Goal: Complete application form

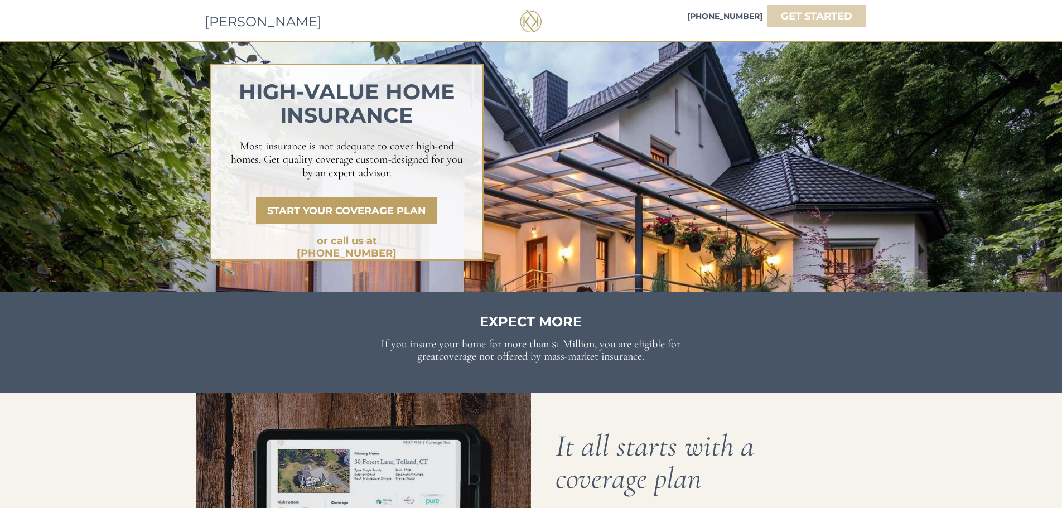
click at [824, 9] on link "GET STARTED" at bounding box center [817, 16] width 98 height 22
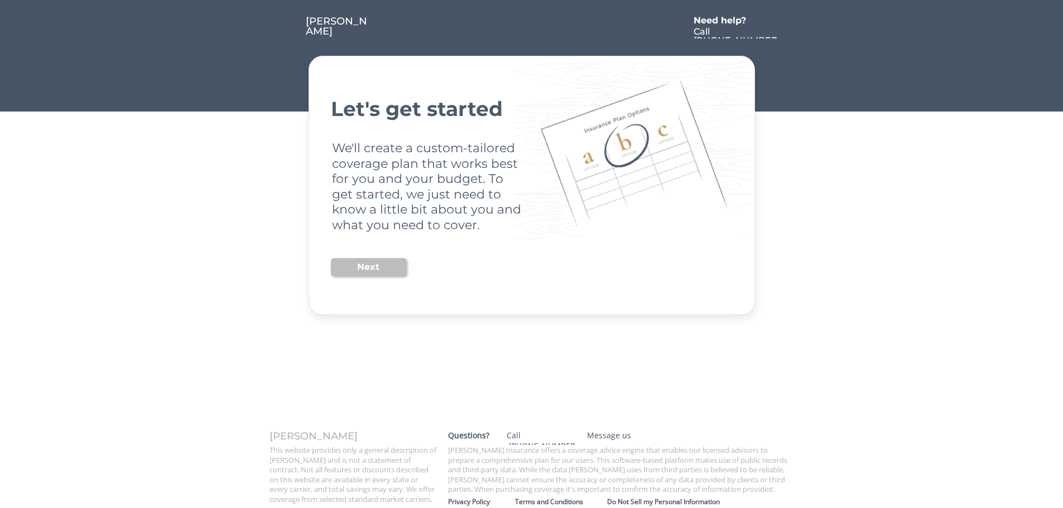
click at [376, 266] on button "Next" at bounding box center [368, 267] width 75 height 18
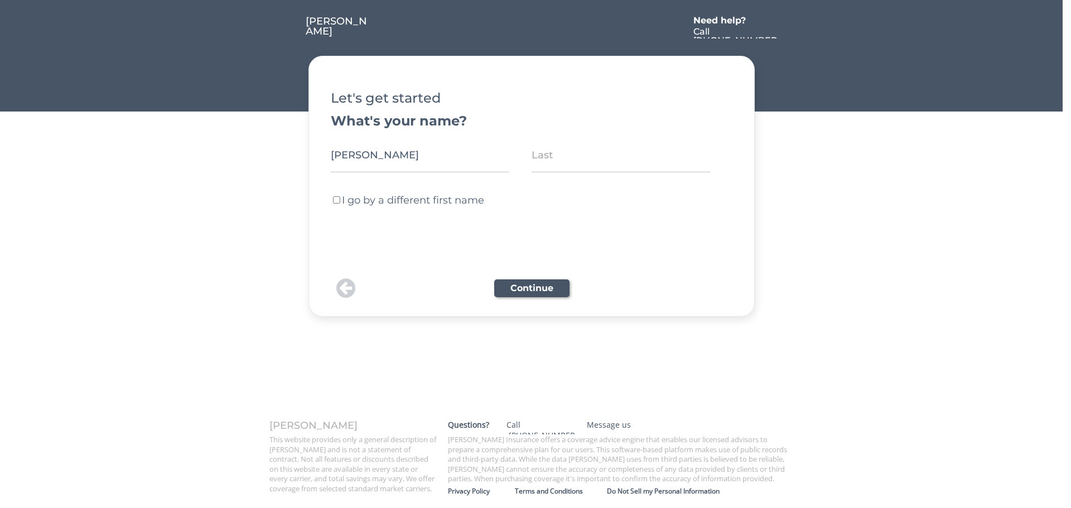
type input "[PERSON_NAME]"
type input "die"
click at [559, 296] on button "Continue" at bounding box center [531, 289] width 75 height 18
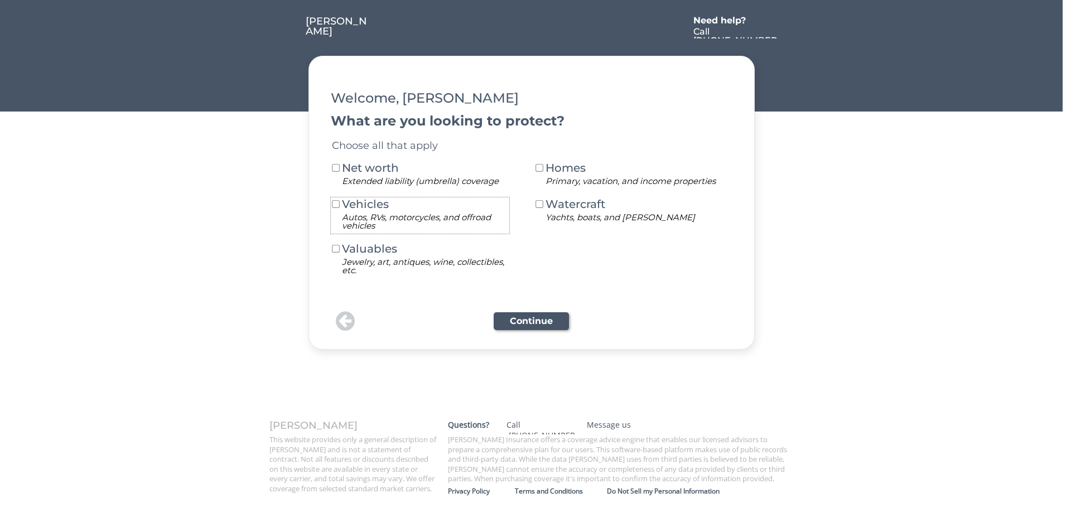
click at [434, 223] on div "Autos, RVs, motorcycles, and offroad vehicles" at bounding box center [425, 221] width 167 height 17
click at [536, 163] on button at bounding box center [540, 168] width 10 height 10
click at [499, 322] on button "Continue" at bounding box center [531, 321] width 75 height 18
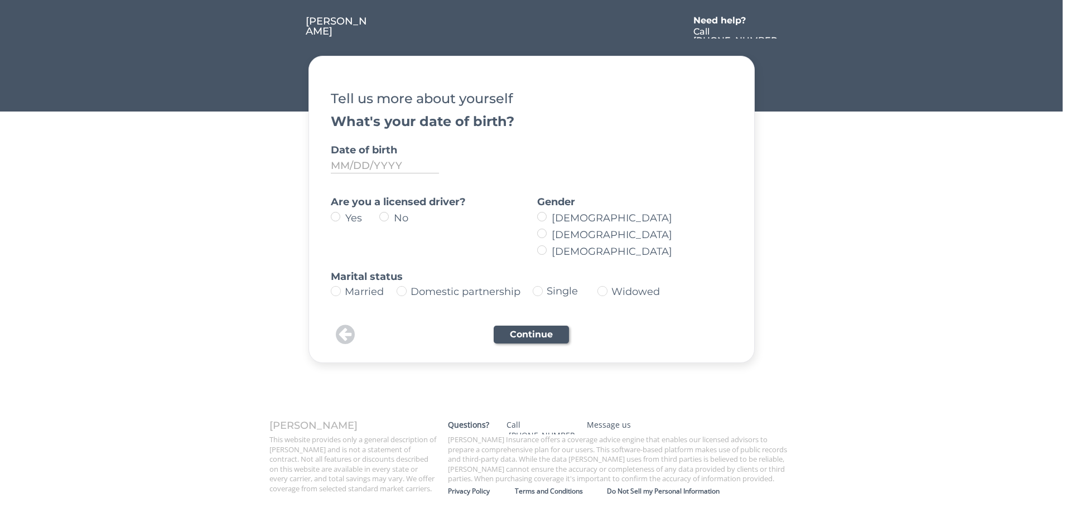
click at [342, 219] on label "Yes" at bounding box center [360, 218] width 37 height 10
click at [330, 219] on input "Yes" at bounding box center [326, 216] width 7 height 7
radio input "true"
click at [540, 293] on img at bounding box center [538, 291] width 10 height 10
type input "Single"
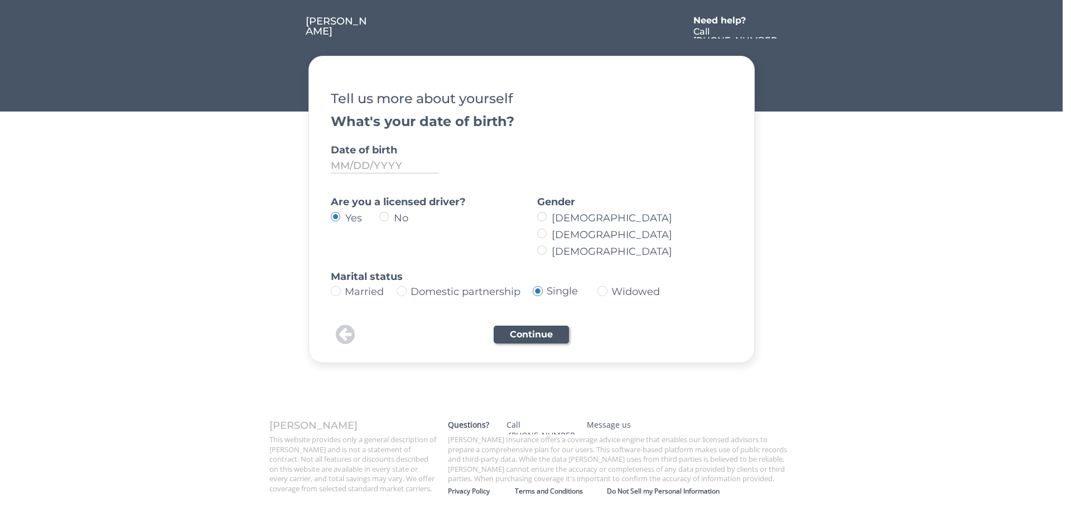
click at [549, 218] on label "[DEMOGRAPHIC_DATA]" at bounding box center [638, 218] width 179 height 10
click at [536, 218] on input "[DEMOGRAPHIC_DATA]" at bounding box center [532, 216] width 7 height 7
radio input "true"
click at [344, 170] on input "input" at bounding box center [385, 165] width 108 height 15
type input "[DATE]"
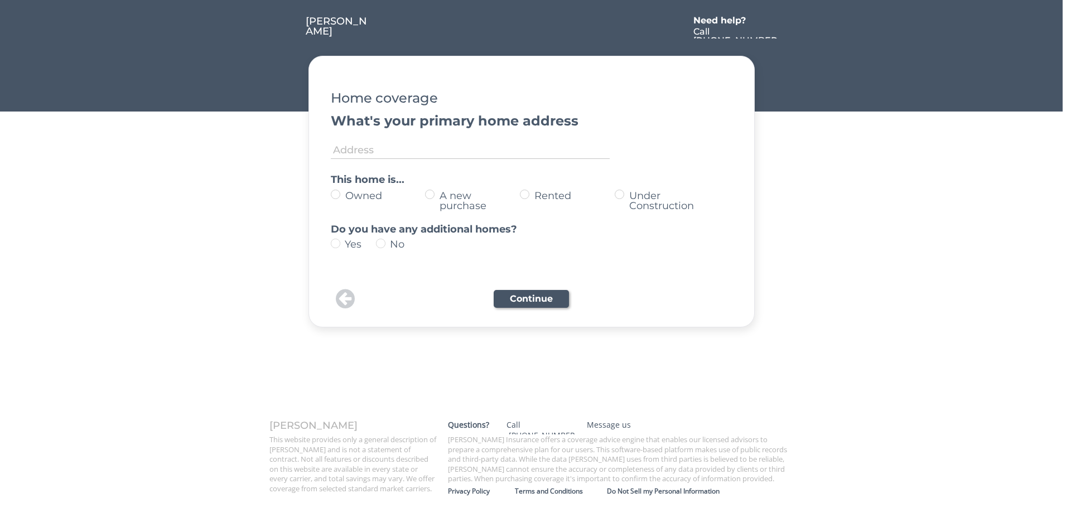
click at [348, 195] on label "Owned" at bounding box center [384, 196] width 84 height 10
click at [330, 195] on input "Owned" at bounding box center [326, 194] width 7 height 7
radio input "true"
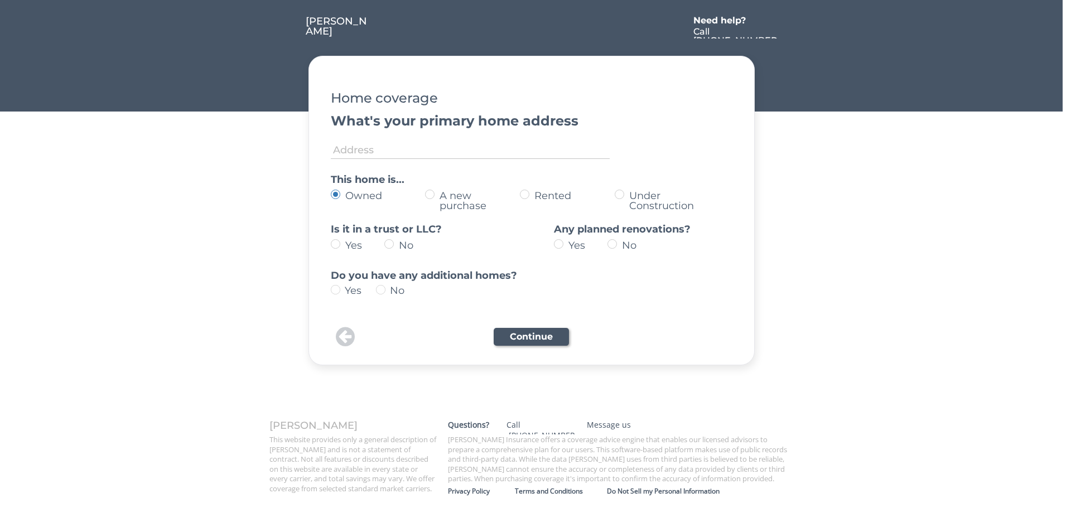
click at [396, 243] on label "No" at bounding box center [417, 246] width 43 height 10
click at [330, 243] on input "No" at bounding box center [326, 244] width 7 height 7
radio input "true"
click at [342, 242] on label "Yes" at bounding box center [363, 246] width 43 height 10
click at [330, 242] on input "Yes" at bounding box center [326, 244] width 7 height 7
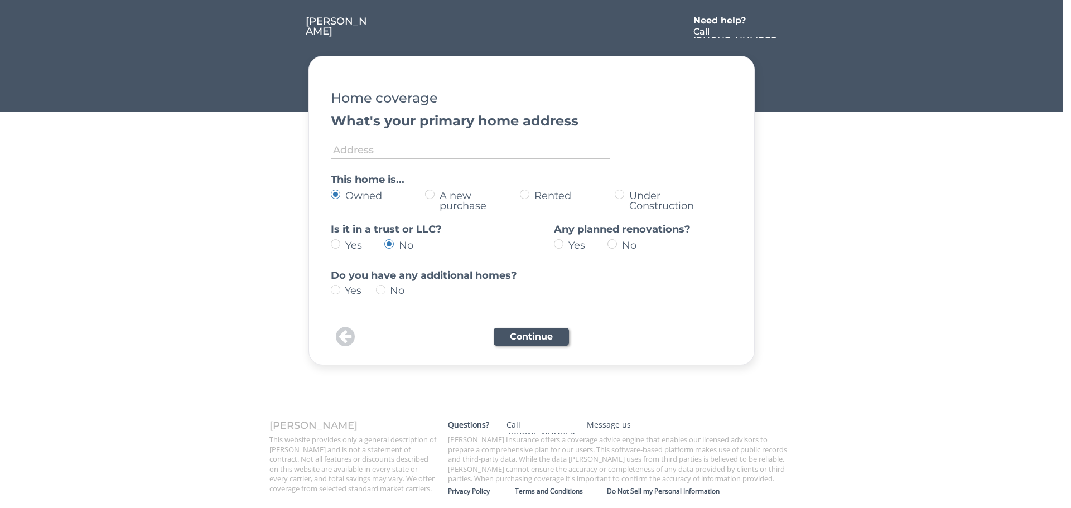
radio input "true"
click at [396, 248] on label "No" at bounding box center [417, 246] width 43 height 10
click at [330, 248] on input "No" at bounding box center [326, 244] width 7 height 7
radio input "true"
click at [530, 191] on div "Owned A new purchase Rented Under Construction" at bounding box center [531, 201] width 401 height 25
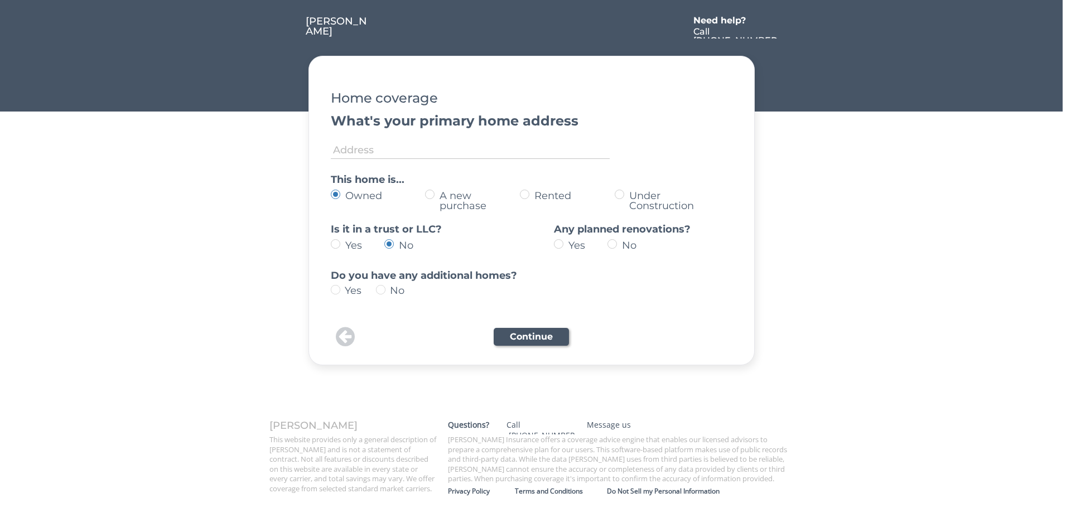
click at [531, 193] on label "Rented" at bounding box center [573, 196] width 84 height 10
click at [330, 193] on input "Rented" at bounding box center [326, 194] width 7 height 7
radio input "true"
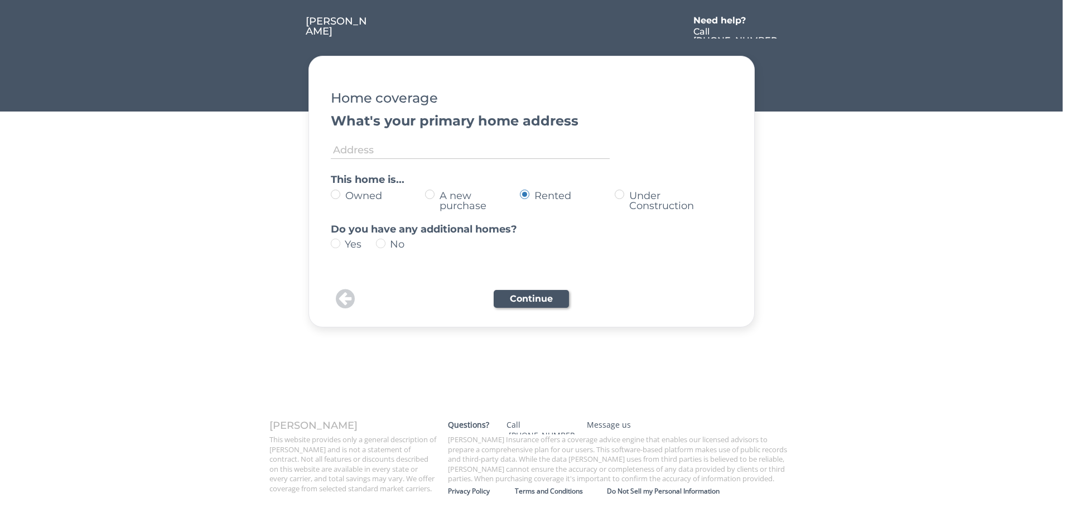
click at [342, 196] on label "Owned" at bounding box center [384, 196] width 84 height 10
click at [330, 196] on input "Owned" at bounding box center [326, 194] width 7 height 7
radio input "true"
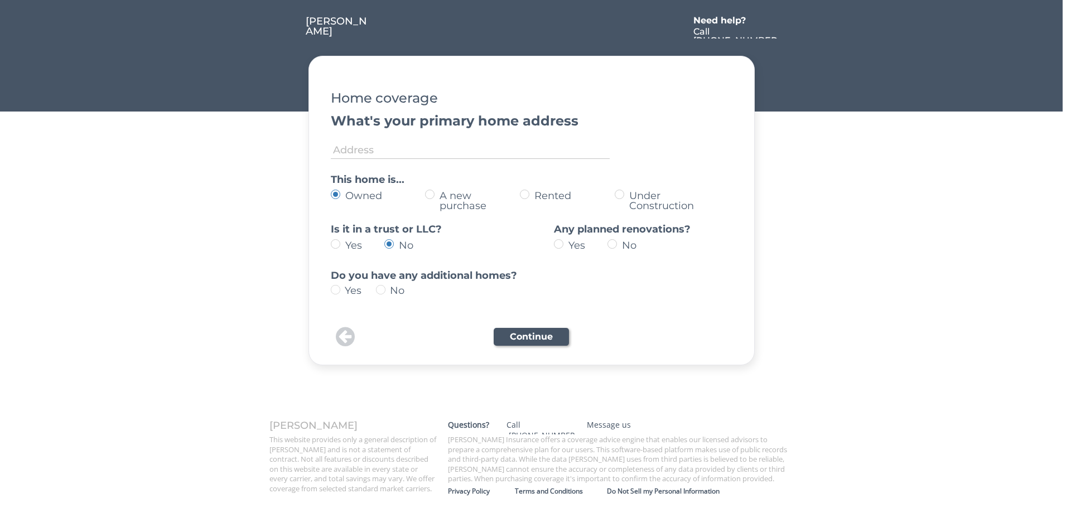
click at [617, 241] on div "Yes No" at bounding box center [613, 246] width 119 height 15
click at [619, 241] on label "No" at bounding box center [640, 246] width 43 height 10
click at [553, 241] on input "No" at bounding box center [549, 244] width 7 height 7
radio input "true"
click at [384, 290] on img at bounding box center [380, 289] width 9 height 9
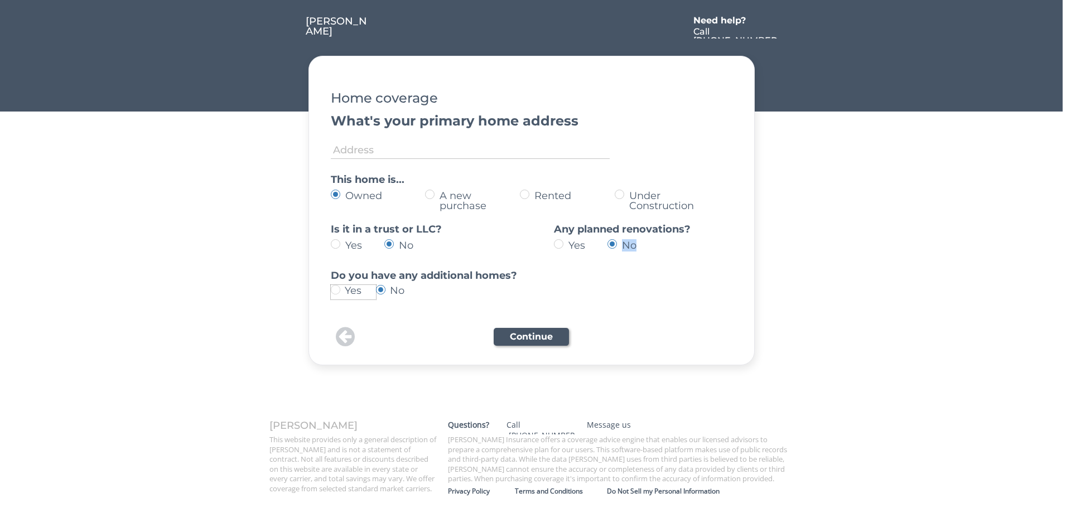
click at [335, 290] on img at bounding box center [335, 289] width 9 height 9
type input "yes"
click at [529, 333] on button "Continue" at bounding box center [531, 337] width 75 height 18
click at [383, 143] on input "input" at bounding box center [470, 148] width 279 height 22
type input "7"
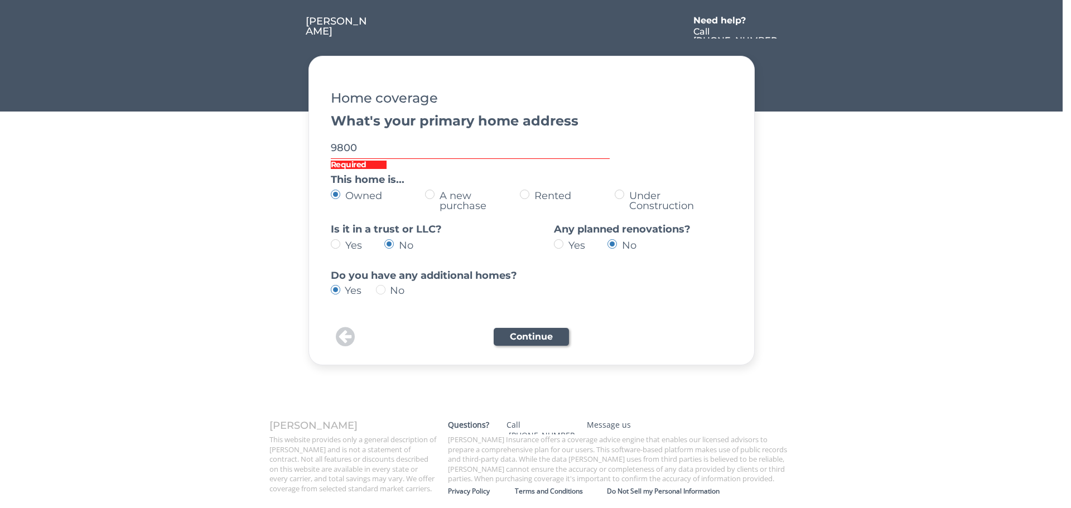
type input "9800"
click at [536, 328] on div "Continue" at bounding box center [532, 337] width 402 height 28
click at [535, 333] on button "Continue" at bounding box center [531, 337] width 75 height 18
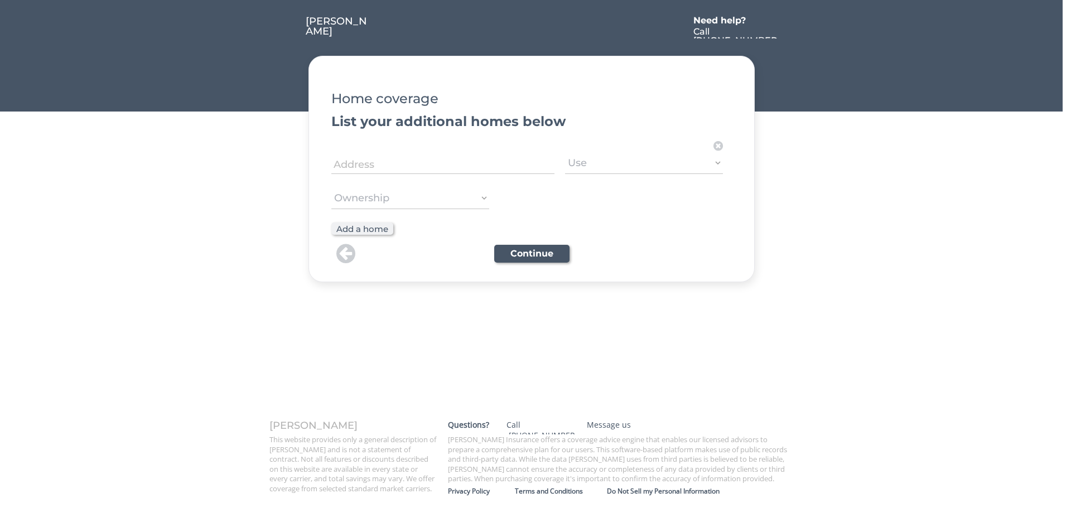
click at [396, 167] on input "input" at bounding box center [442, 163] width 223 height 22
click at [354, 254] on button at bounding box center [346, 254] width 25 height 22
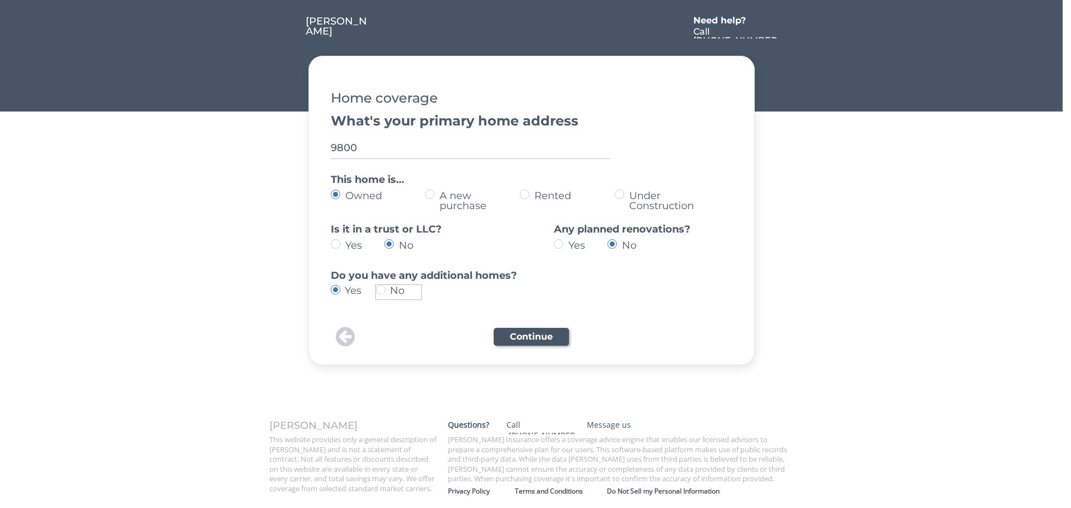
click at [379, 291] on img at bounding box center [380, 289] width 9 height 9
type input "no"
click at [518, 335] on button "Continue" at bounding box center [531, 337] width 75 height 18
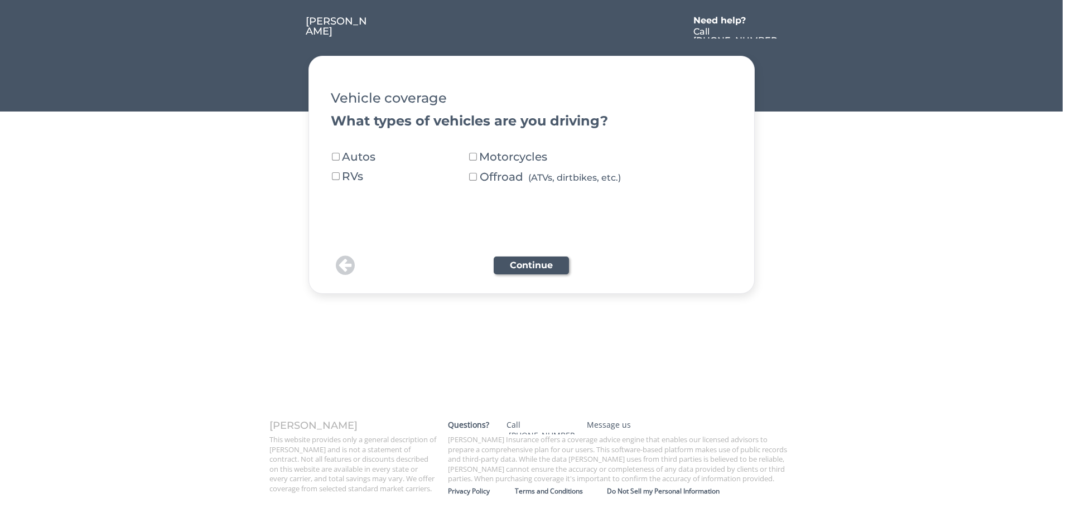
click at [339, 154] on button at bounding box center [336, 157] width 10 height 10
click at [532, 271] on button "Continue" at bounding box center [531, 266] width 75 height 18
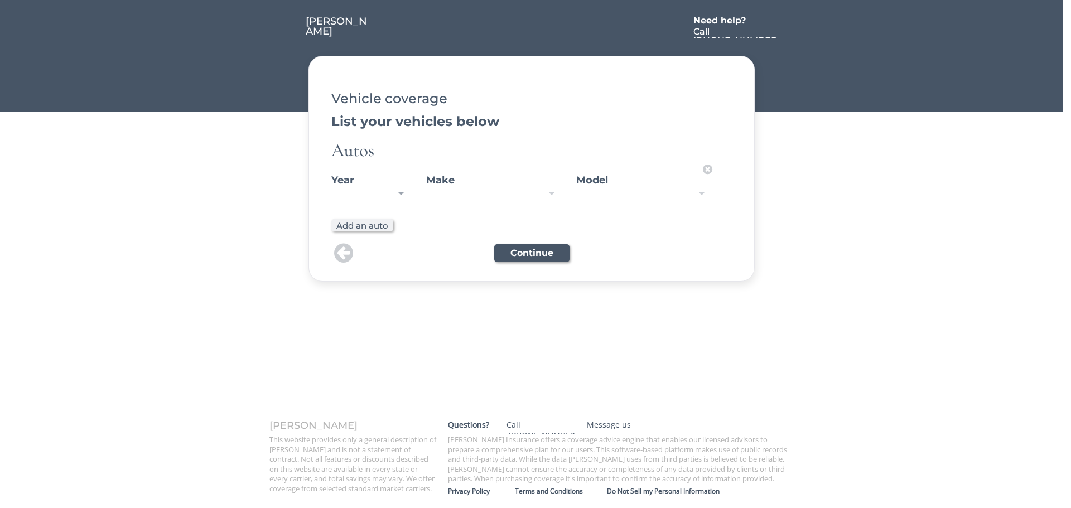
click at [393, 185] on div "Year" at bounding box center [371, 180] width 81 height 10
click at [402, 189] on div at bounding box center [371, 194] width 81 height 15
click at [401, 190] on div at bounding box center [371, 194] width 81 height 15
click at [396, 191] on div at bounding box center [371, 194] width 81 height 15
click at [474, 231] on div "Add an auto" at bounding box center [532, 225] width 402 height 12
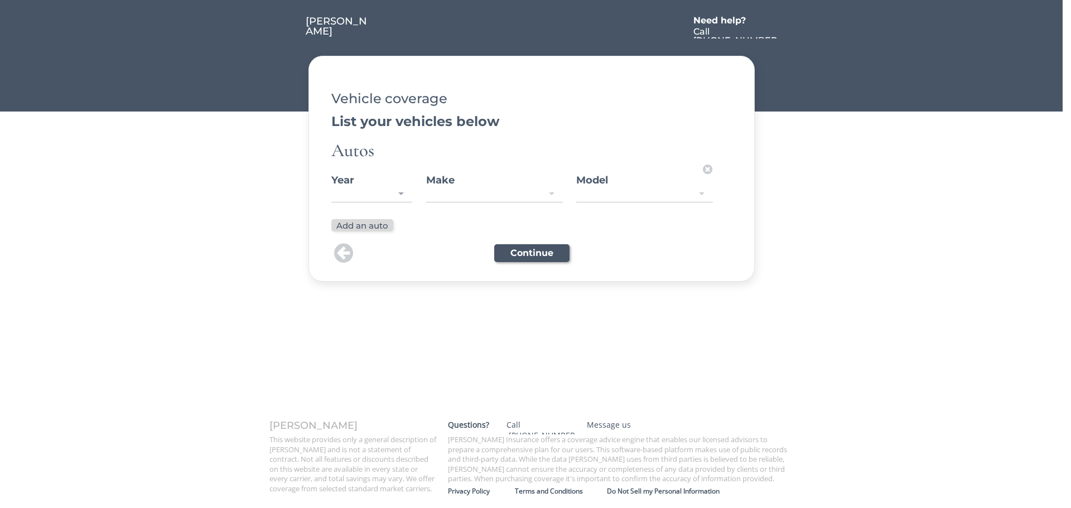
click at [372, 228] on button "Add an auto" at bounding box center [362, 225] width 62 height 12
click at [358, 195] on div at bounding box center [371, 194] width 81 height 15
click at [475, 194] on div at bounding box center [494, 194] width 137 height 15
click at [477, 194] on div "Aston [PERSON_NAME]" at bounding box center [482, 194] width 107 height 10
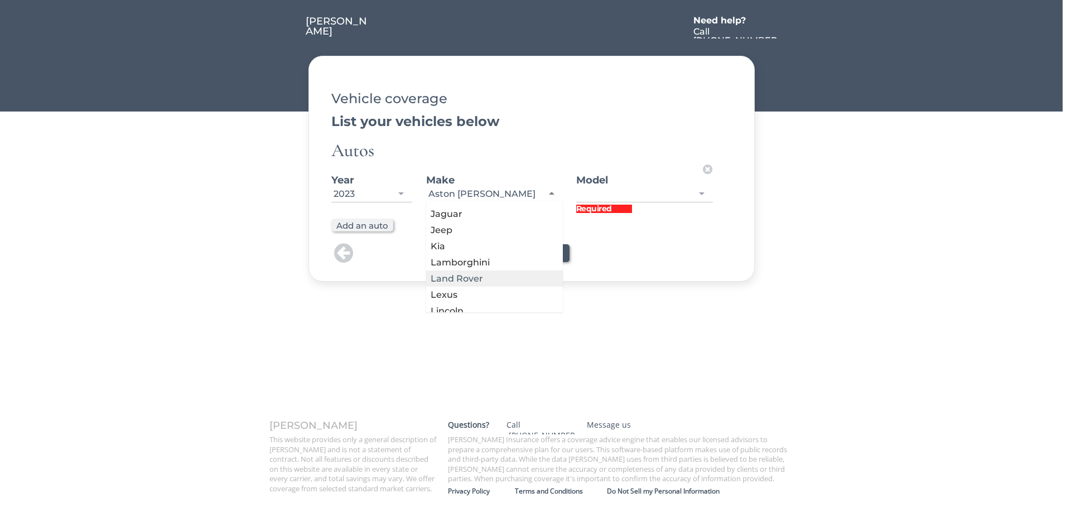
scroll to position [665, 0]
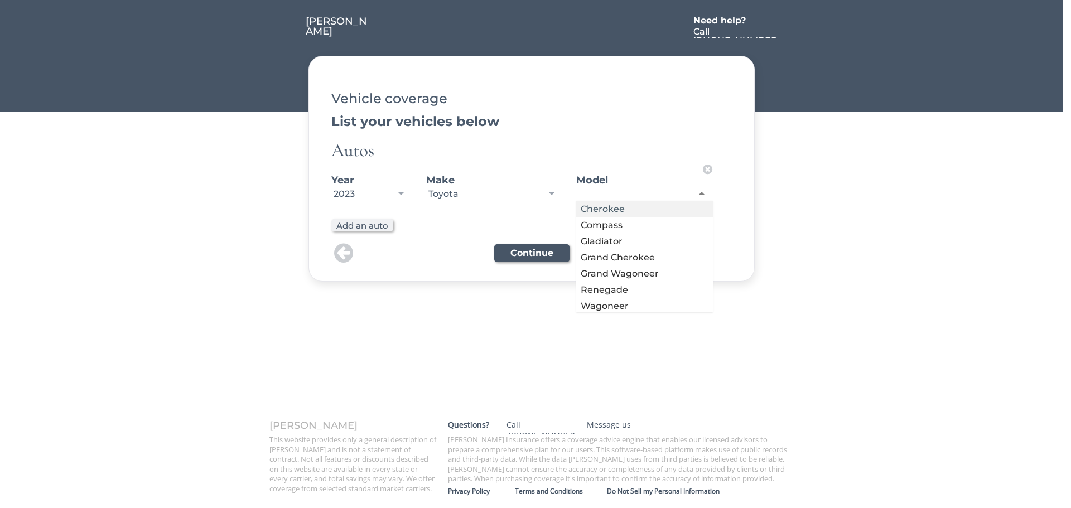
click at [599, 195] on div at bounding box center [644, 194] width 137 height 15
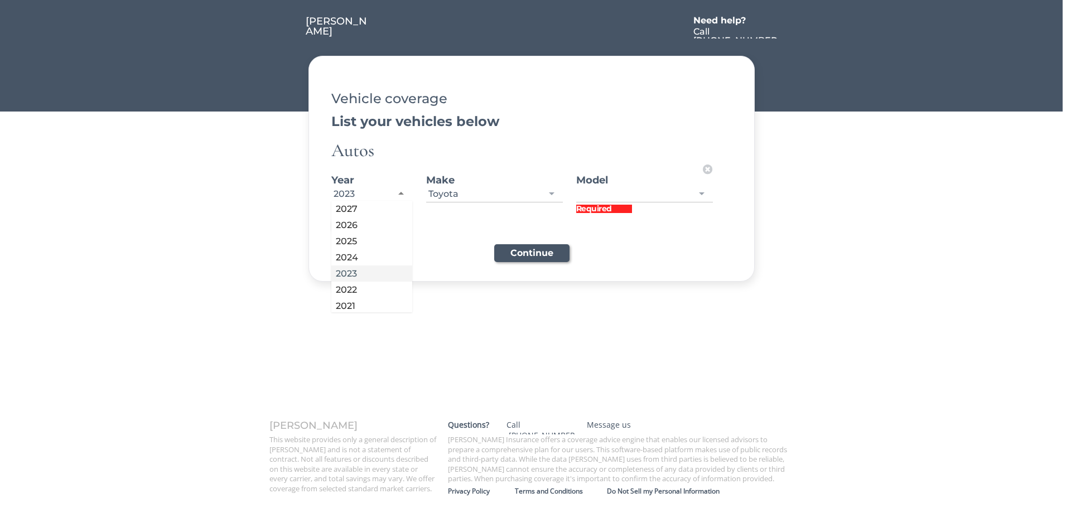
click at [365, 198] on div "2023" at bounding box center [371, 194] width 81 height 15
click at [464, 187] on div "Toyota" at bounding box center [494, 194] width 137 height 15
click at [631, 190] on div at bounding box center [644, 194] width 137 height 15
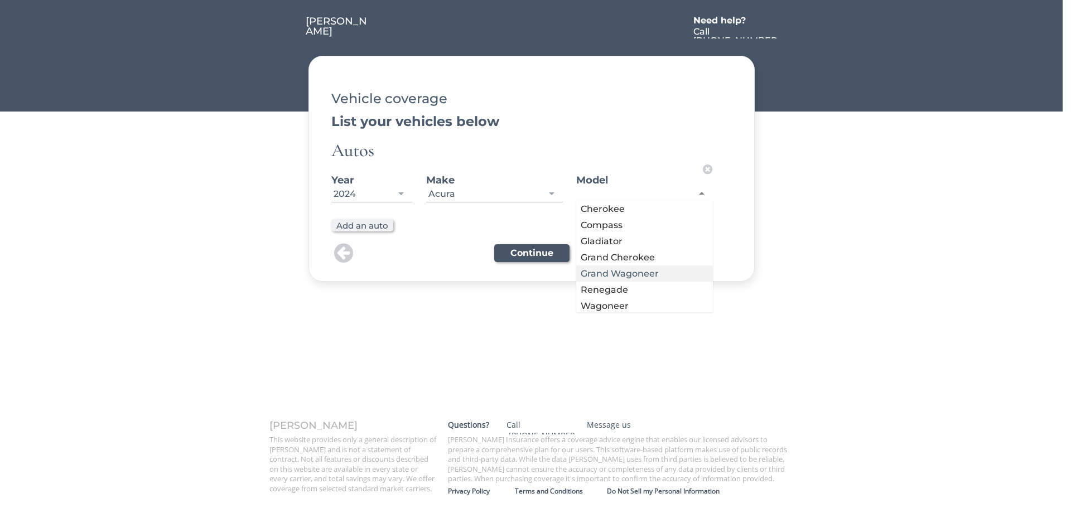
scroll to position [50, 0]
click at [552, 335] on div "[PERSON_NAME] Need help? Call [PHONE_NUMBER] Let's get started We'll create a c…" at bounding box center [535, 254] width 1071 height 508
click at [604, 196] on div at bounding box center [644, 194] width 137 height 15
click at [482, 201] on div "Acura Acura Alfa Romeo Aston [PERSON_NAME] Audi BMW Bentley Bugatti Buick Cadil…" at bounding box center [494, 195] width 137 height 16
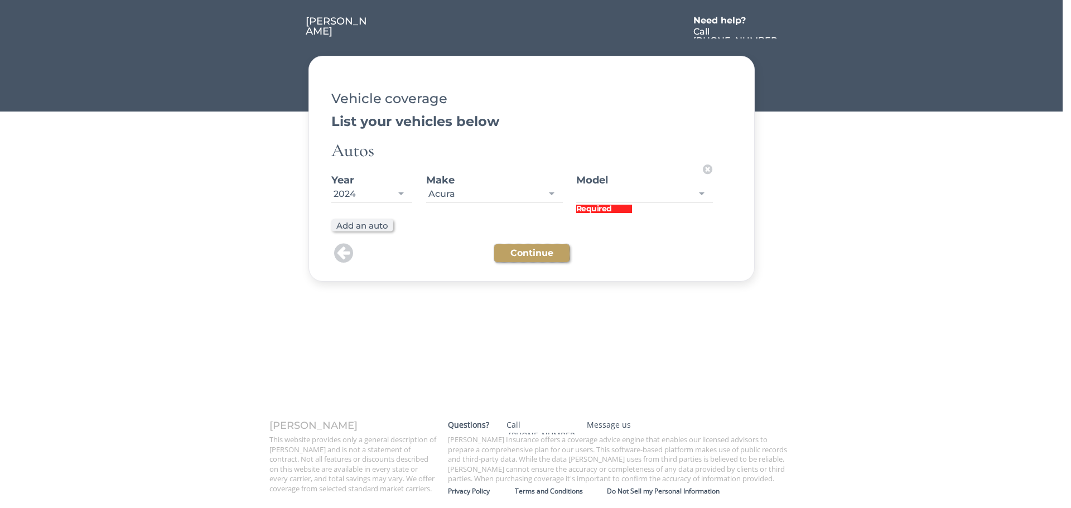
click at [533, 253] on button "Continue" at bounding box center [531, 253] width 75 height 18
click at [599, 198] on div at bounding box center [644, 194] width 137 height 15
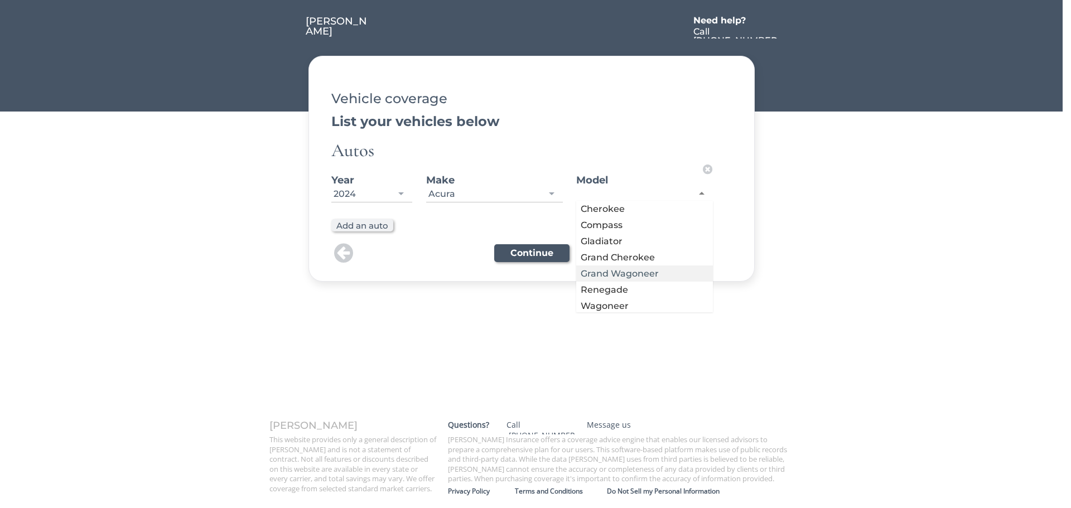
scroll to position [50, 0]
click at [363, 208] on div "Year [DATE] 2024 2027 2026 2025 2024 2023 2022 2021 2020 2019 2018 2017 2016 20…" at bounding box center [522, 189] width 383 height 53
click at [371, 206] on div "Year [DATE] 2024 2027 2026 2025 2024 2023 2022 2021 2020 2019 2018 2017 2016 20…" at bounding box center [522, 189] width 383 height 53
click at [364, 197] on div "2024" at bounding box center [371, 194] width 81 height 15
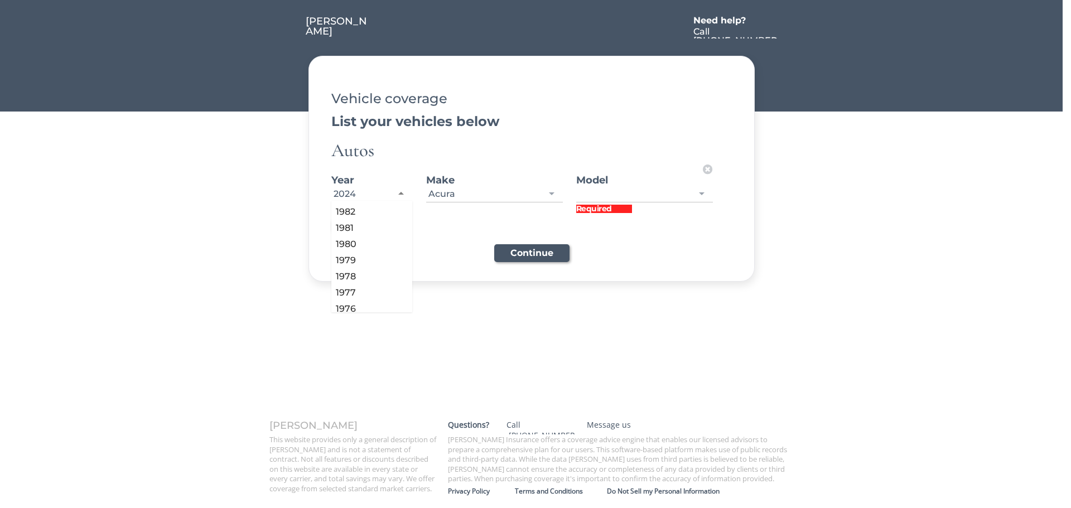
scroll to position [446, 0]
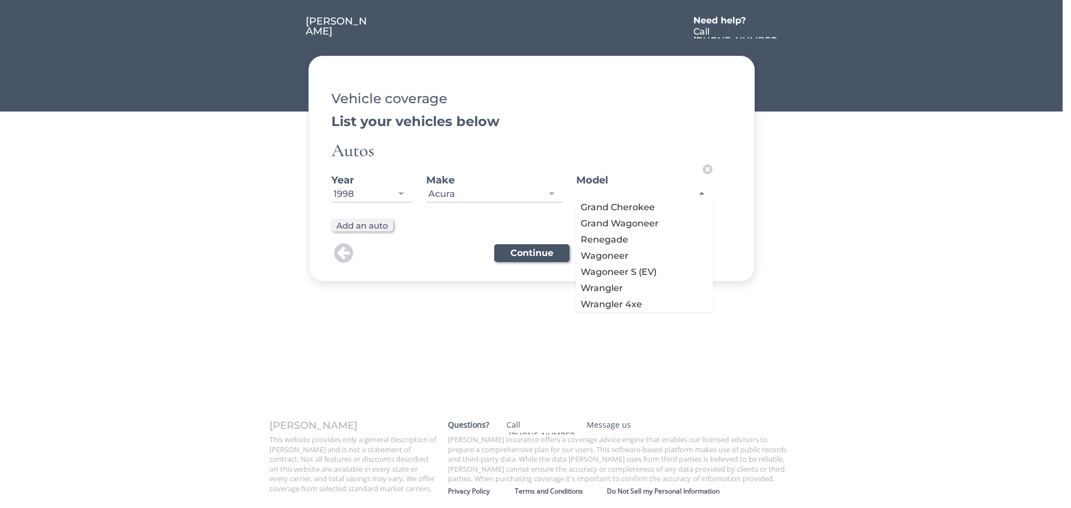
click at [605, 199] on div at bounding box center [644, 194] width 137 height 15
click at [458, 213] on div "Year [DATE] 1998 2027 2026 2025 2024 2023 2022 2021 2020 2019 2018 2017 2016 20…" at bounding box center [522, 189] width 383 height 53
click at [496, 196] on div "Acura" at bounding box center [494, 194] width 137 height 15
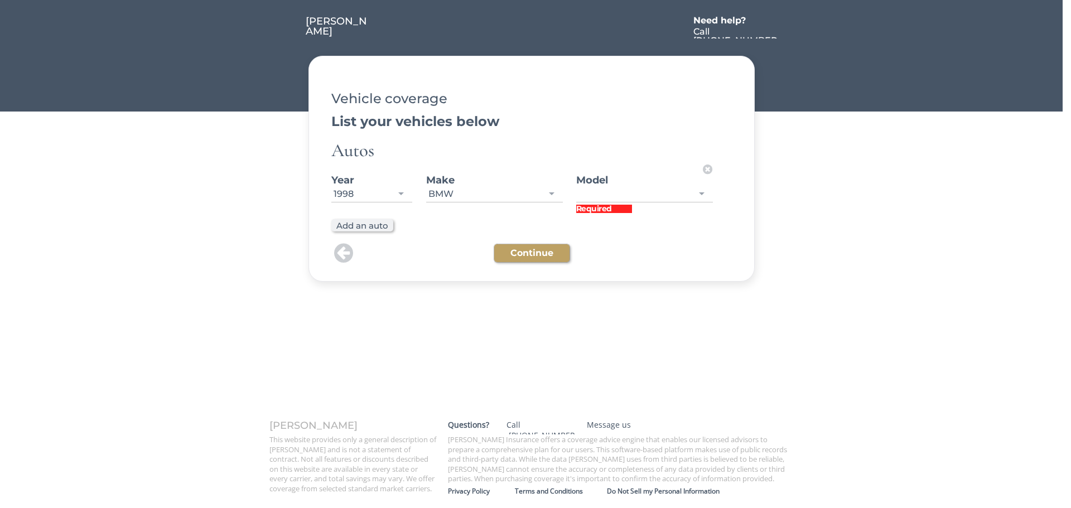
click at [539, 257] on button "Continue" at bounding box center [531, 253] width 75 height 18
click at [595, 199] on div at bounding box center [644, 194] width 137 height 15
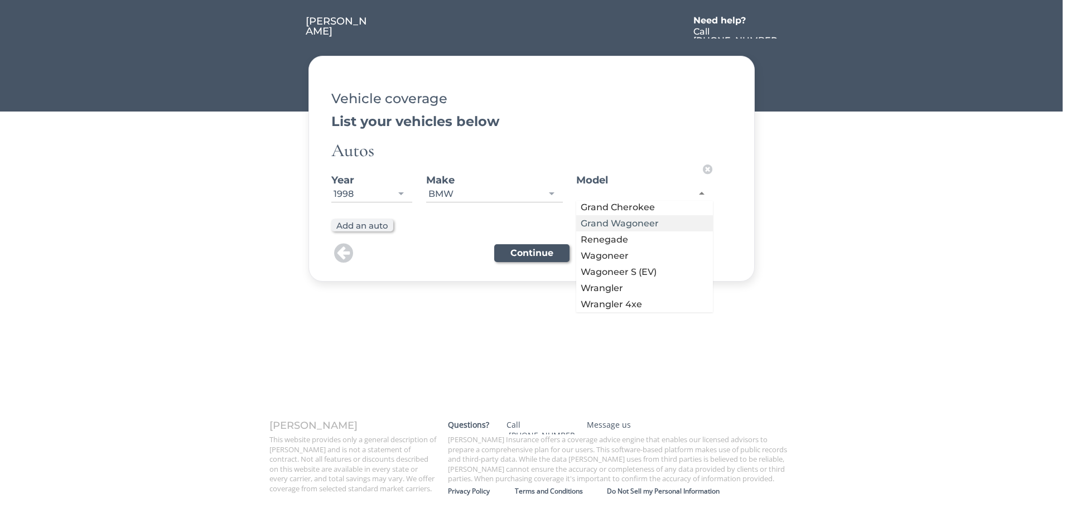
scroll to position [0, 0]
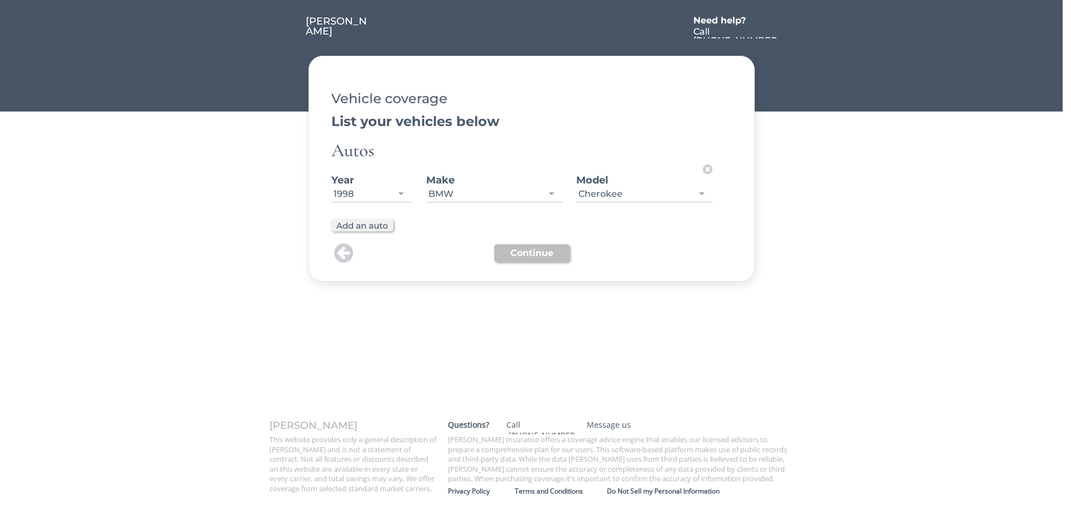
click at [521, 256] on button "Continue" at bounding box center [531, 253] width 75 height 18
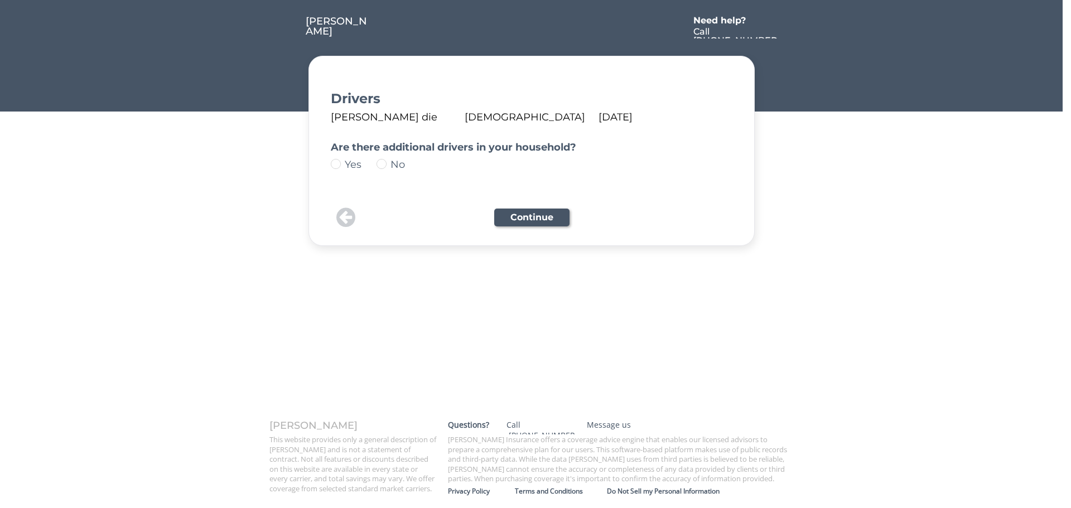
click at [386, 165] on img at bounding box center [382, 164] width 10 height 10
click at [503, 218] on button "Continue" at bounding box center [531, 218] width 75 height 18
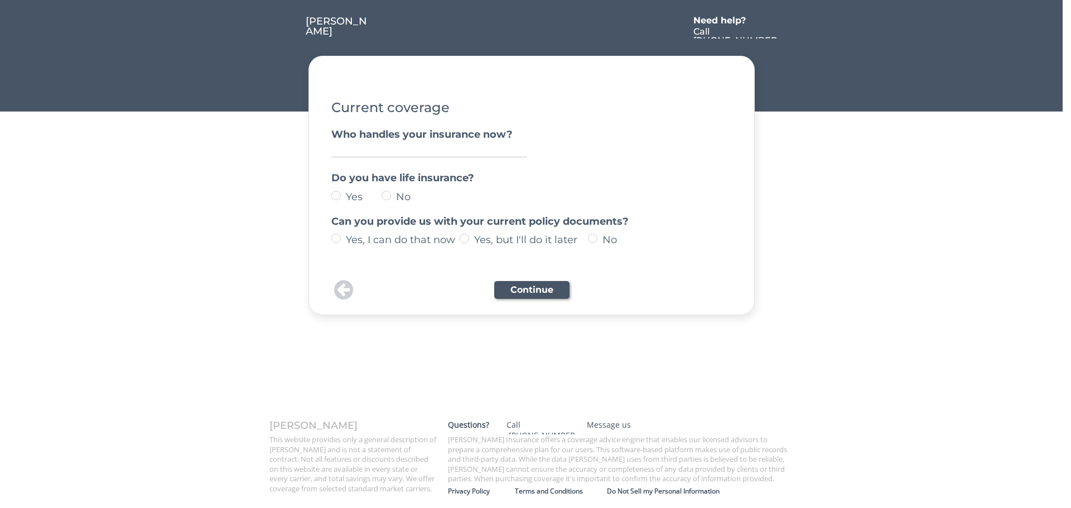
click at [393, 196] on label "No" at bounding box center [412, 197] width 39 height 10
click at [330, 196] on input "No" at bounding box center [326, 195] width 7 height 7
radio input "true"
click at [343, 195] on label "Yes" at bounding box center [362, 197] width 39 height 10
click at [330, 195] on input "Yes" at bounding box center [326, 195] width 7 height 7
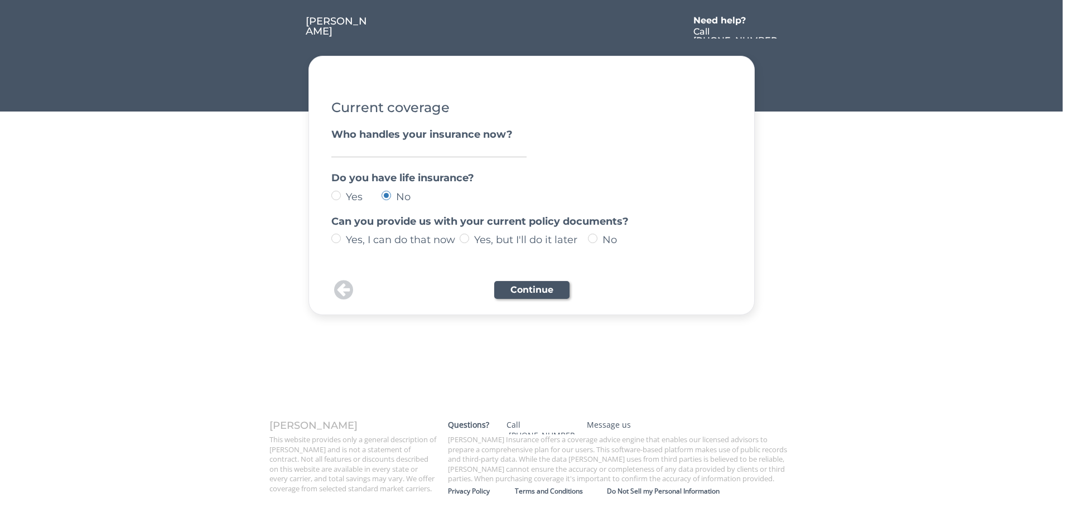
radio input "true"
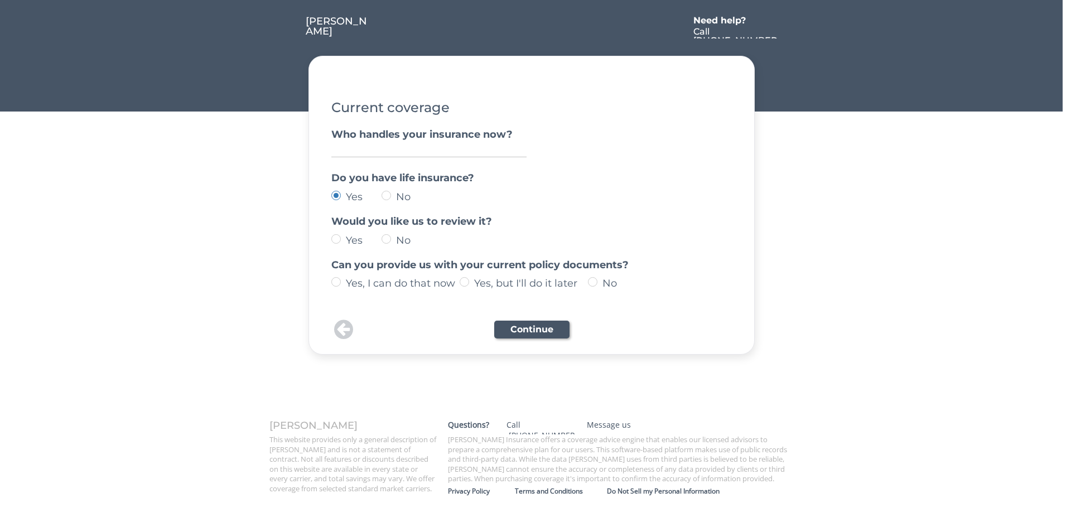
click at [393, 198] on label "No" at bounding box center [412, 197] width 39 height 10
click at [330, 198] on input "No" at bounding box center [326, 195] width 7 height 7
radio input "true"
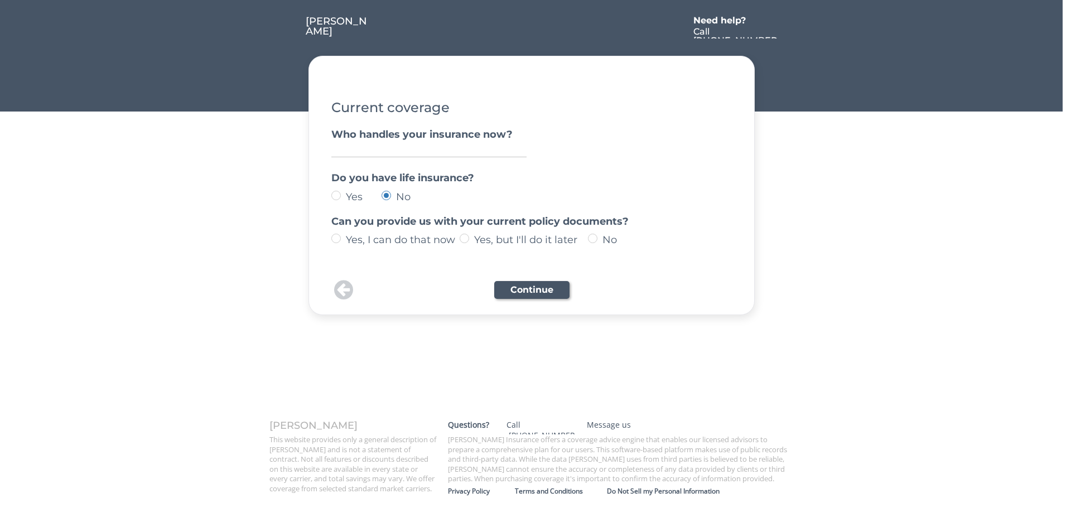
click at [599, 235] on label "No" at bounding box center [657, 240] width 117 height 10
click at [330, 235] on input "No" at bounding box center [326, 238] width 7 height 7
radio input "true"
click at [556, 284] on button "Continue" at bounding box center [531, 290] width 75 height 18
click at [397, 154] on input "input" at bounding box center [428, 149] width 195 height 15
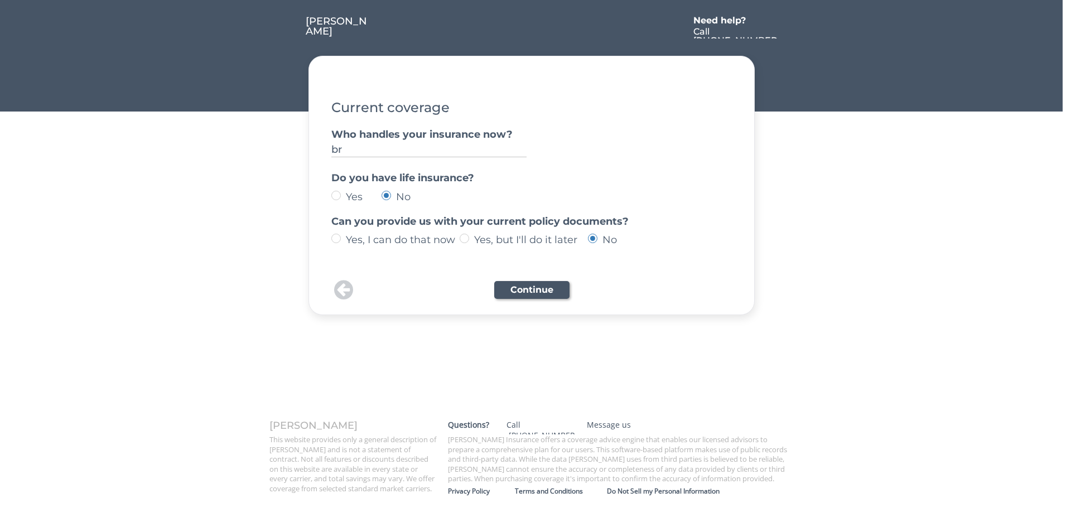
type input "b"
type input "agent"
click at [531, 300] on div "Continue" at bounding box center [532, 290] width 402 height 28
click at [535, 287] on button "Continue" at bounding box center [531, 290] width 75 height 18
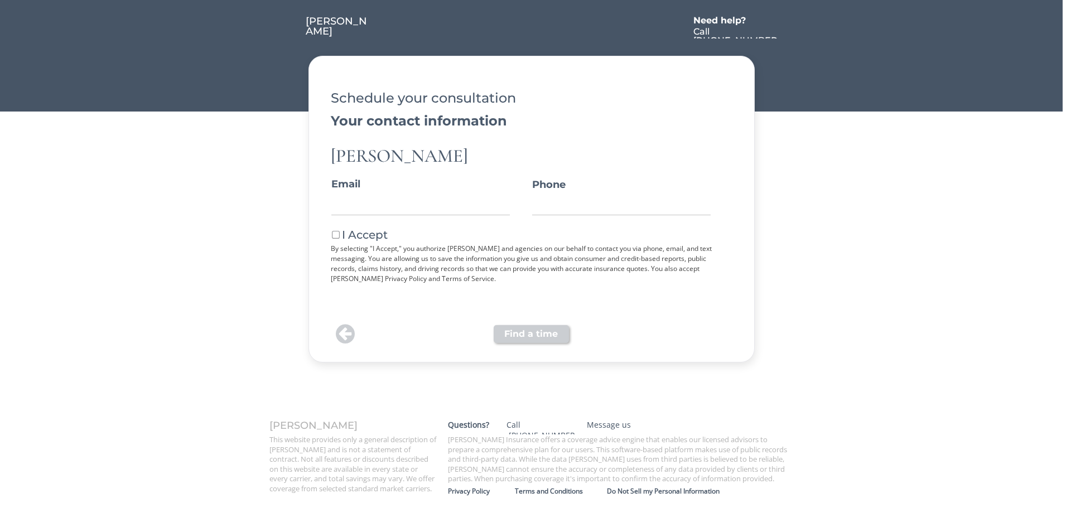
click at [331, 235] on button at bounding box center [336, 235] width 10 height 10
